Goal: Find specific page/section: Find specific page/section

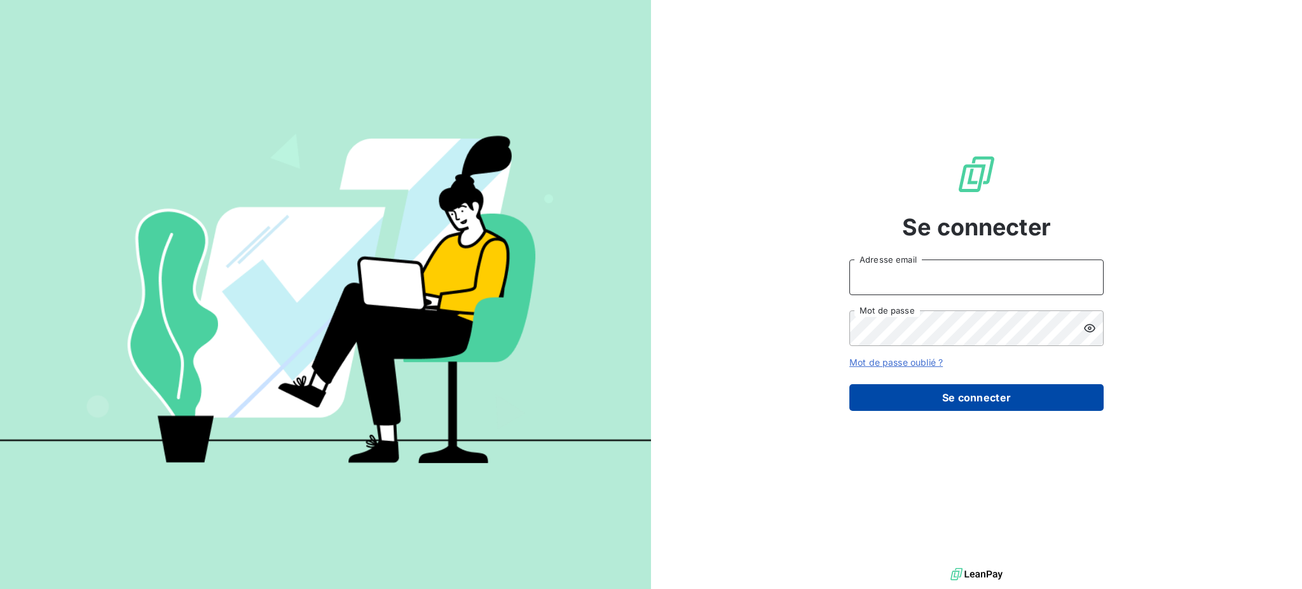
type input "annelaurechemin@beal-planet.com"
click at [923, 390] on button "Se connecter" at bounding box center [977, 397] width 254 height 27
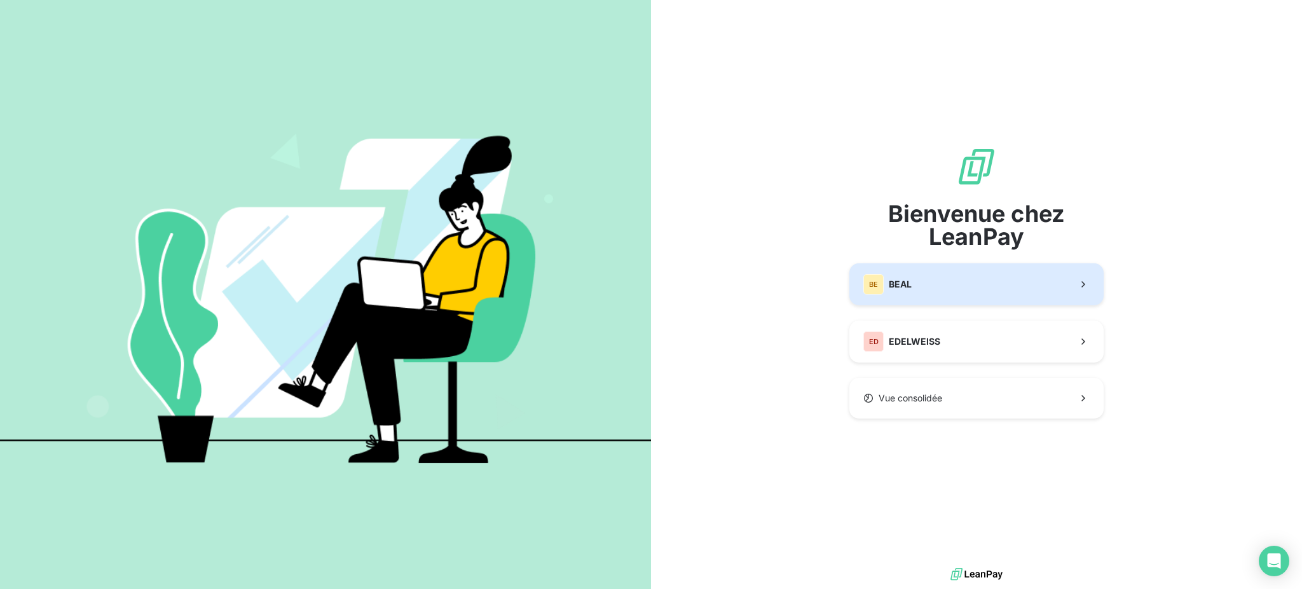
click at [972, 293] on button "BE BEAL" at bounding box center [977, 284] width 254 height 42
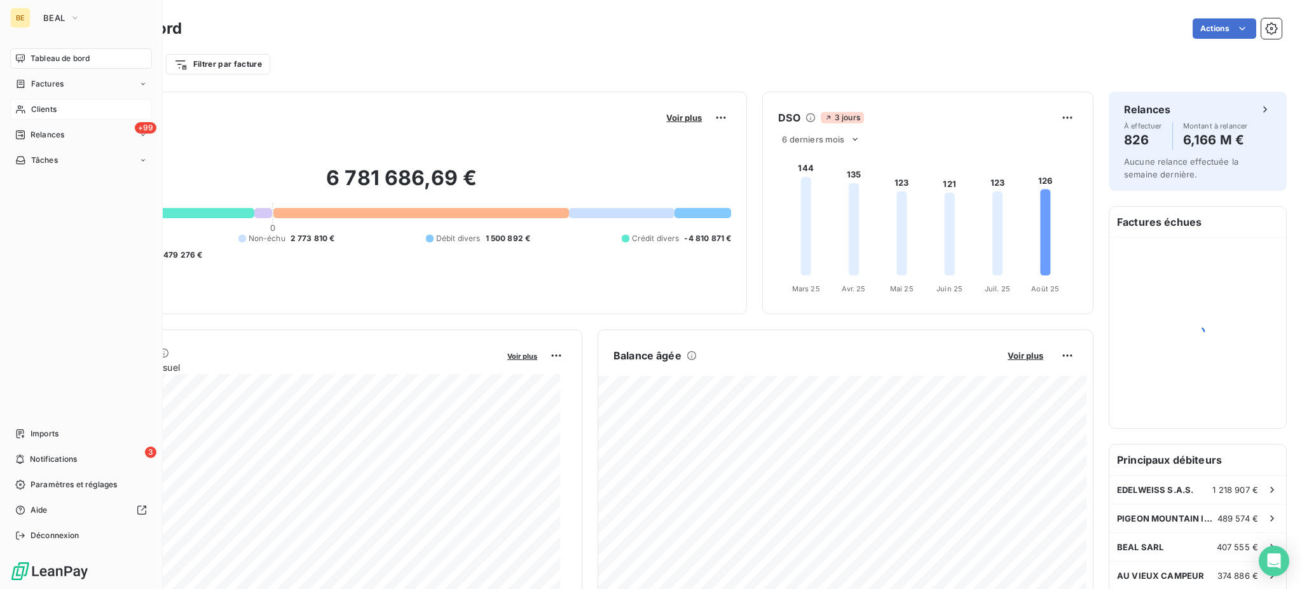
click at [85, 107] on div "Clients" at bounding box center [81, 109] width 142 height 20
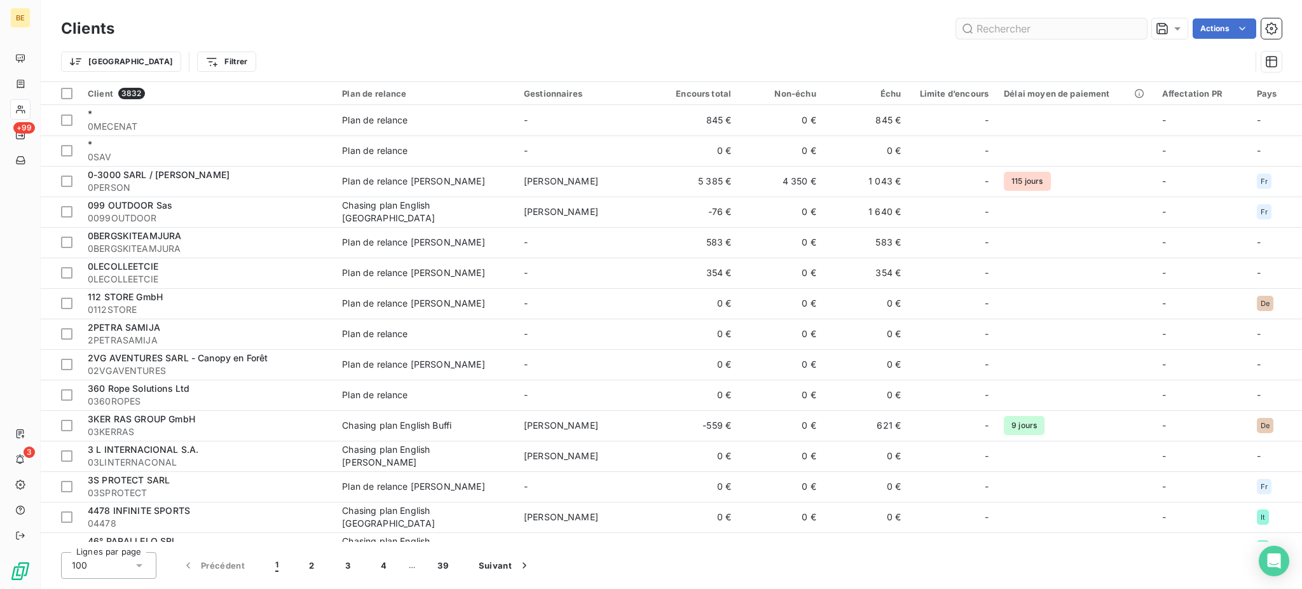
click at [1070, 31] on input "text" at bounding box center [1051, 28] width 191 height 20
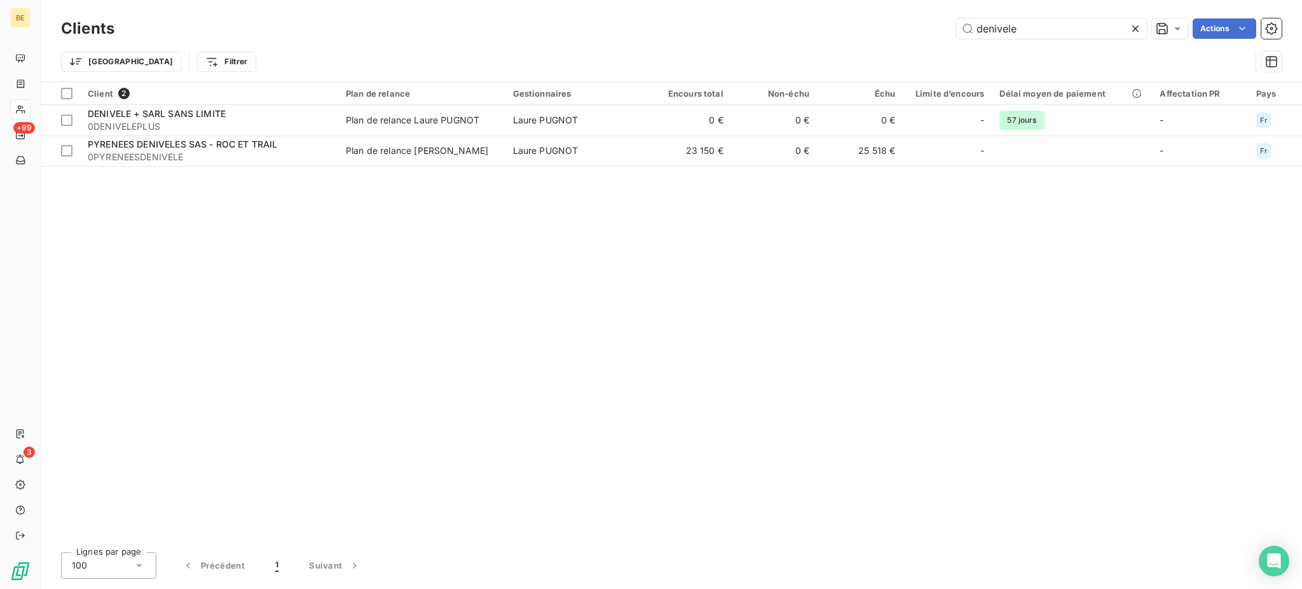
type input "denivele"
